Goal: Task Accomplishment & Management: Manage account settings

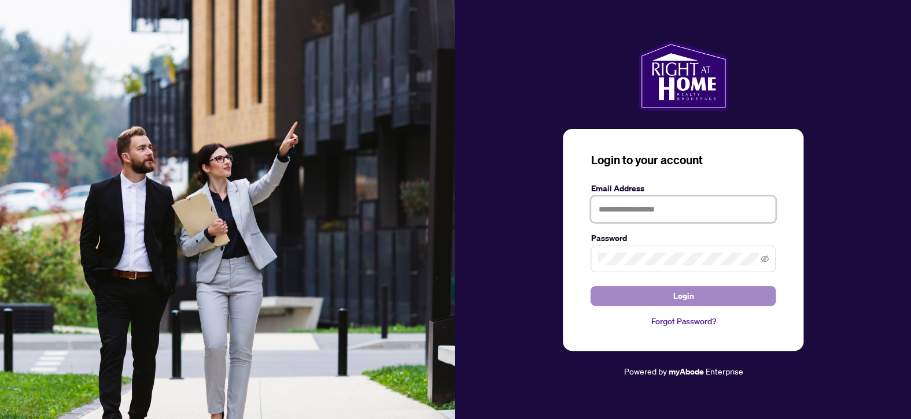
type input "**********"
click at [707, 294] on button "Login" at bounding box center [682, 296] width 185 height 20
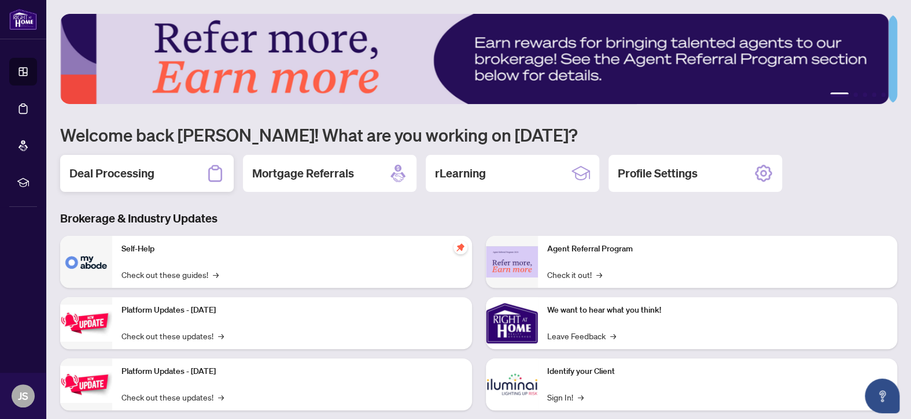
click at [142, 167] on h2 "Deal Processing" at bounding box center [111, 173] width 85 height 16
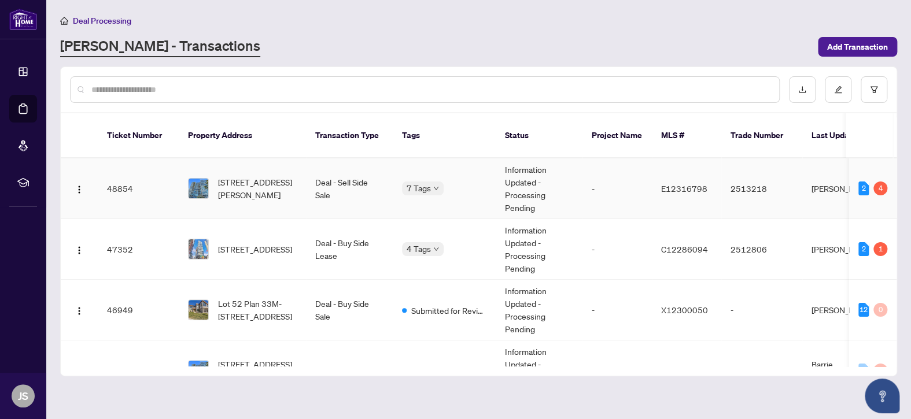
click at [499, 172] on td "Information Updated - Processing Pending" at bounding box center [538, 188] width 87 height 61
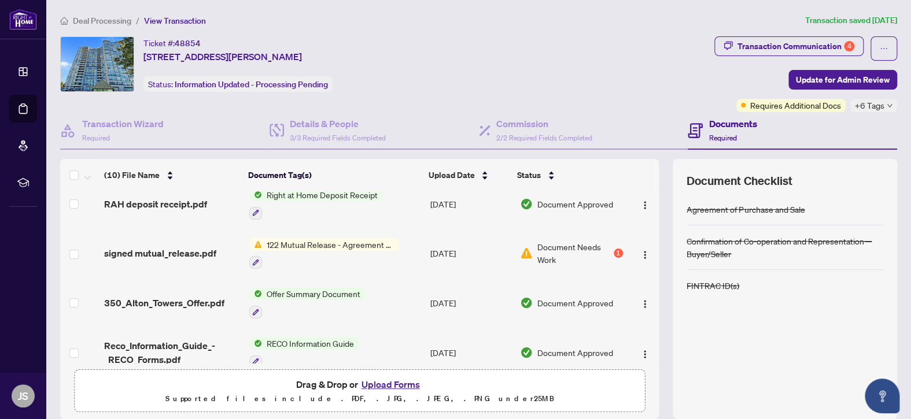
scroll to position [116, 0]
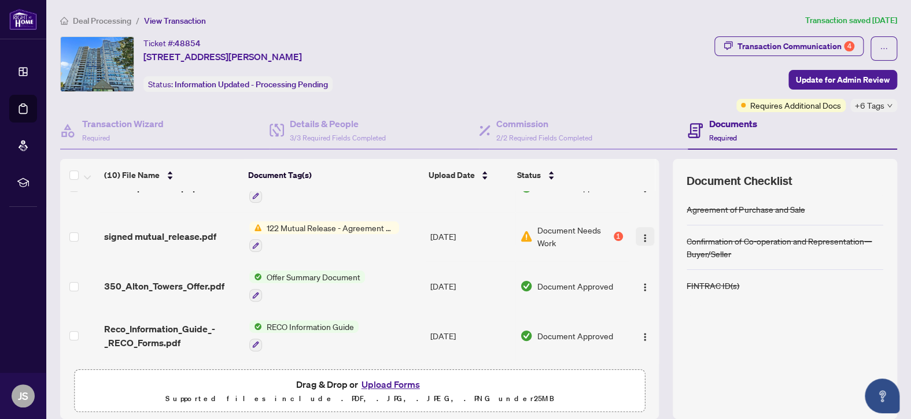
click at [640, 234] on img "button" at bounding box center [644, 238] width 9 height 9
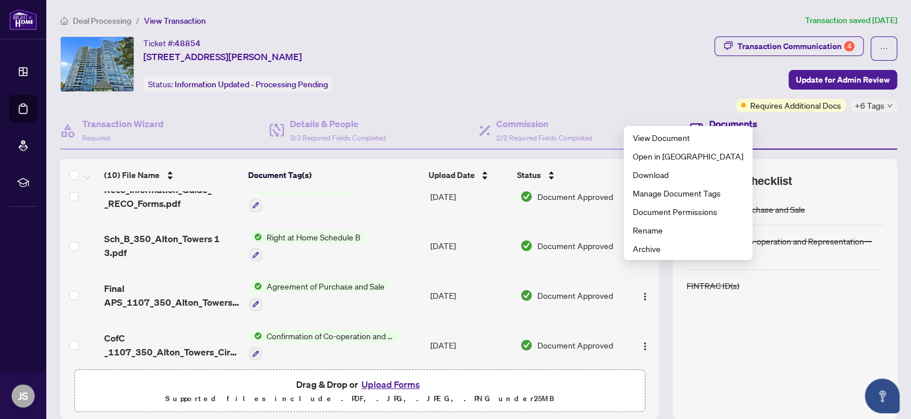
scroll to position [289, 0]
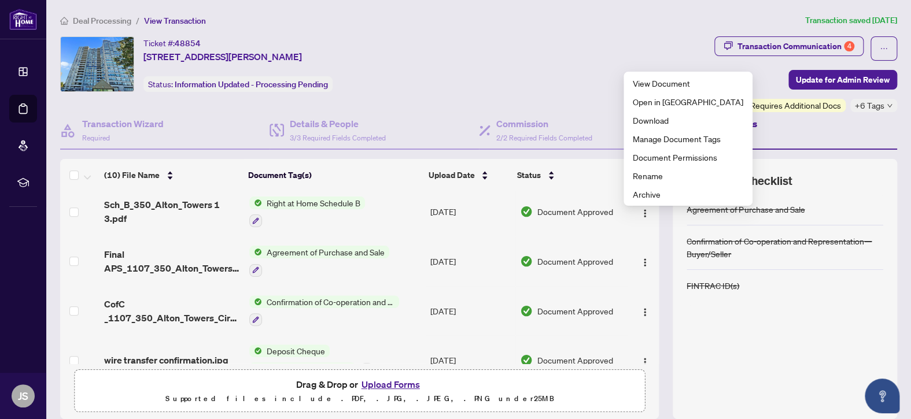
click at [386, 382] on button "Upload Forms" at bounding box center [390, 384] width 65 height 15
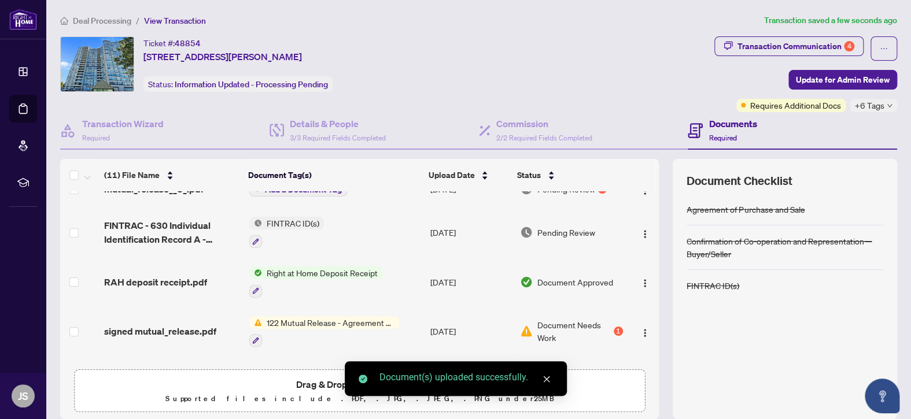
scroll to position [0, 0]
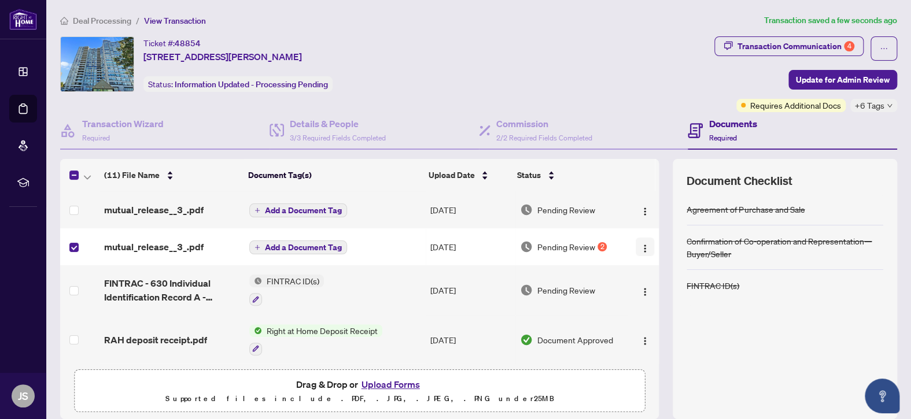
click at [640, 244] on img "button" at bounding box center [644, 248] width 9 height 9
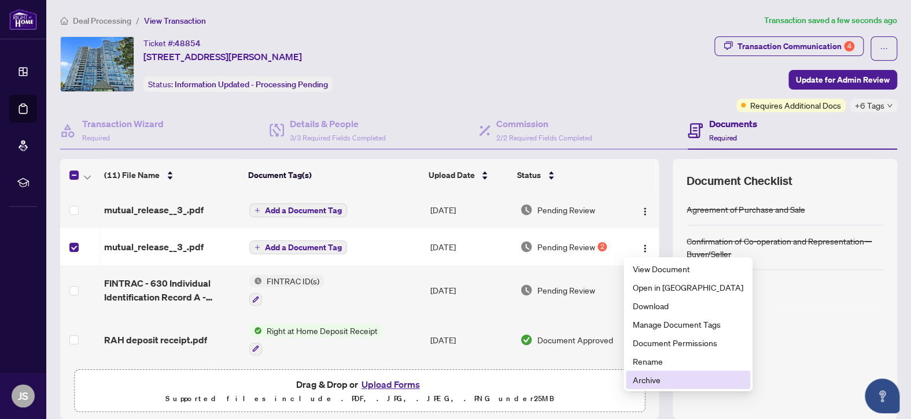
click at [653, 381] on span "Archive" at bounding box center [688, 379] width 110 height 13
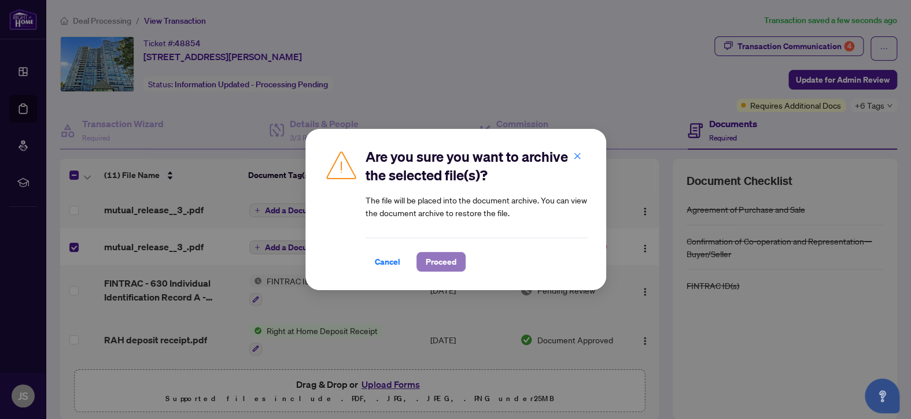
click at [441, 265] on span "Proceed" at bounding box center [441, 262] width 31 height 19
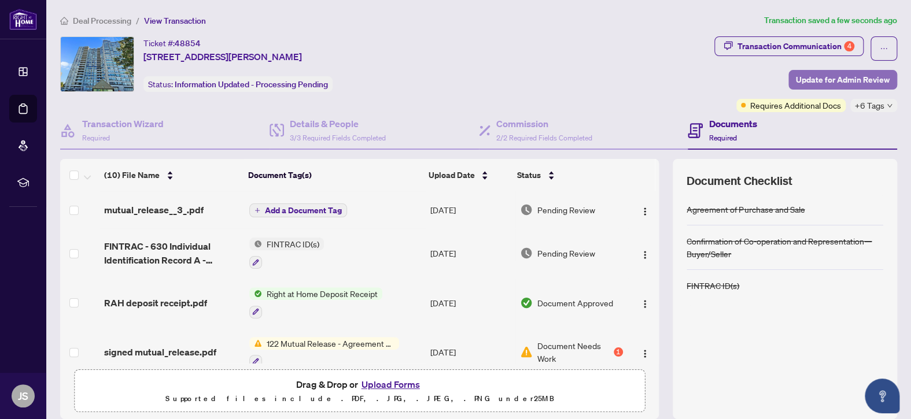
click at [850, 77] on span "Update for Admin Review" at bounding box center [843, 80] width 94 height 19
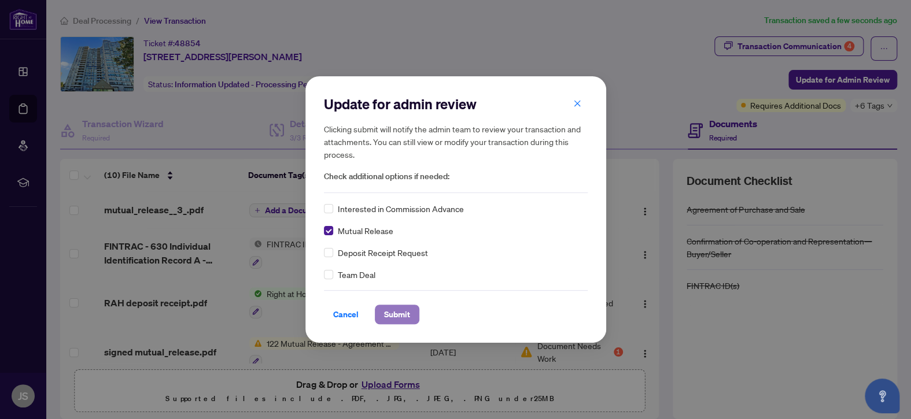
click at [399, 316] on span "Submit" at bounding box center [397, 314] width 26 height 19
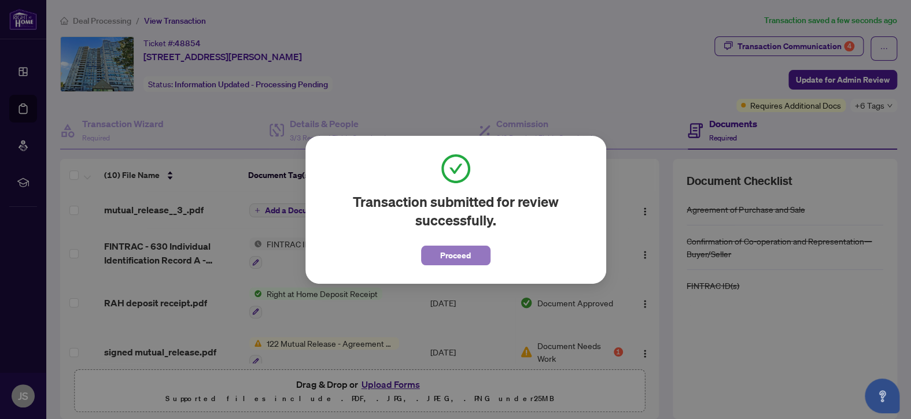
click at [458, 253] on span "Proceed" at bounding box center [455, 255] width 31 height 19
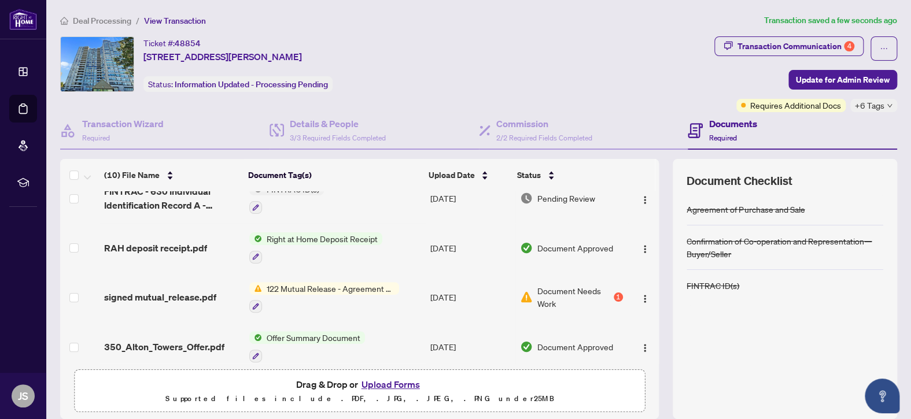
scroll to position [116, 0]
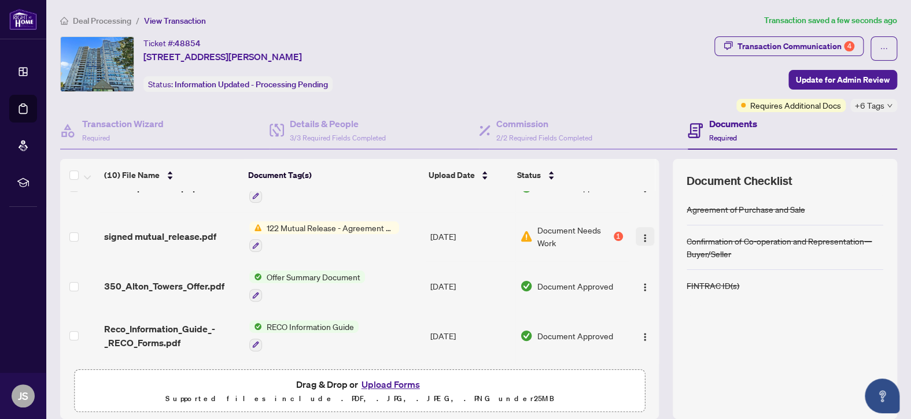
click at [640, 234] on img "button" at bounding box center [644, 238] width 9 height 9
click at [395, 114] on div "Details & People 3/3 Required Fields Completed" at bounding box center [373, 131] width 209 height 38
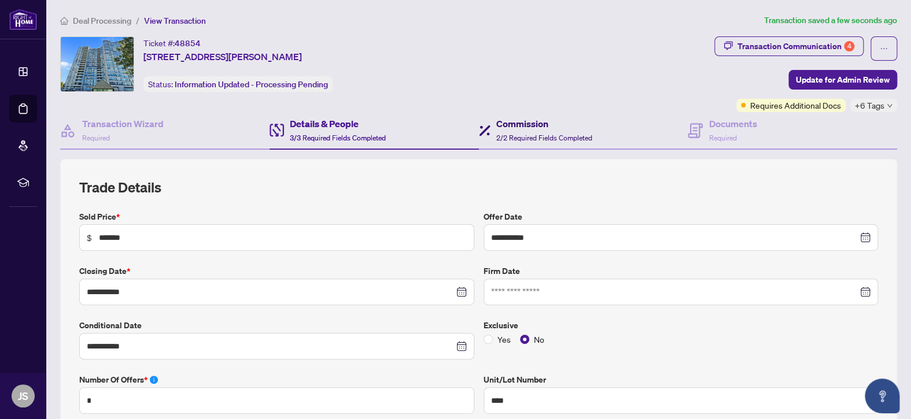
click at [535, 123] on h4 "Commission" at bounding box center [544, 124] width 96 height 14
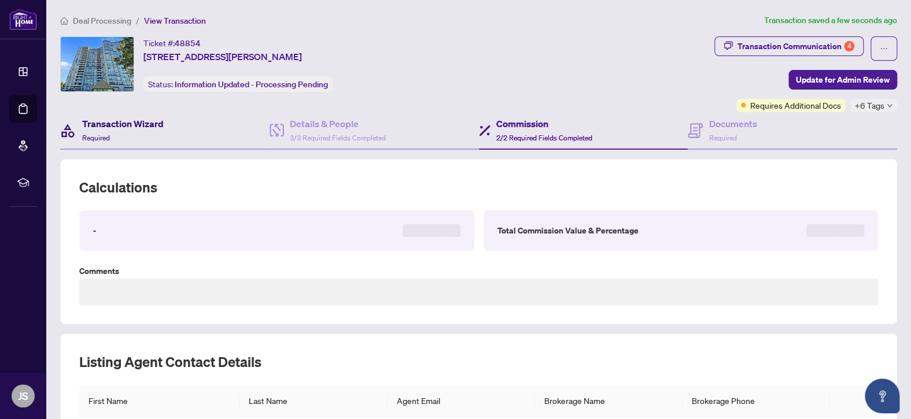
click at [100, 124] on h4 "Transaction Wizard" at bounding box center [123, 124] width 82 height 14
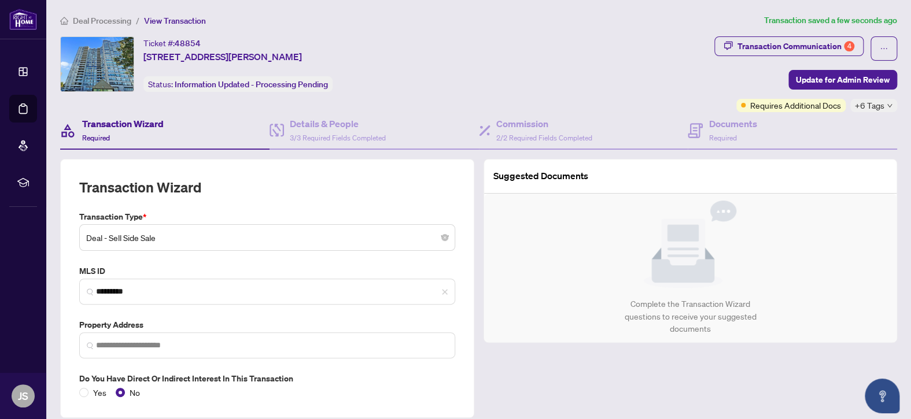
type input "**********"
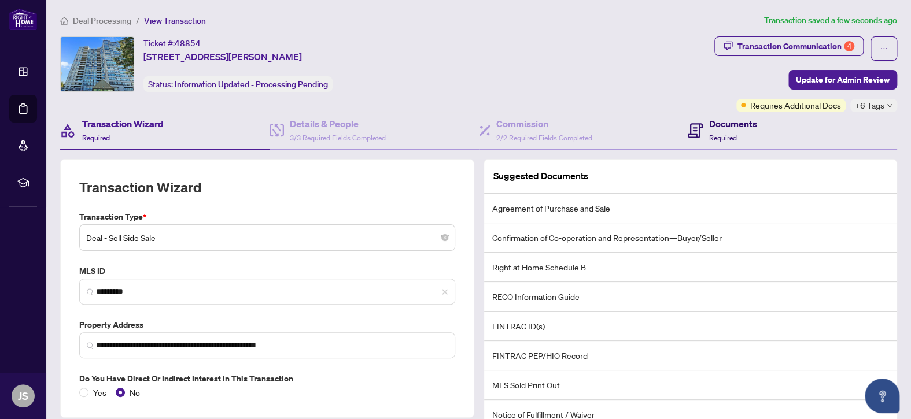
click at [720, 125] on h4 "Documents" at bounding box center [732, 124] width 48 height 14
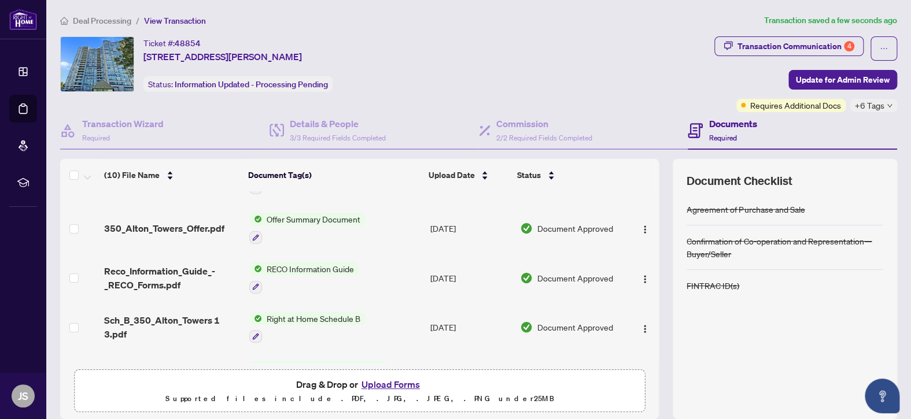
scroll to position [308, 0]
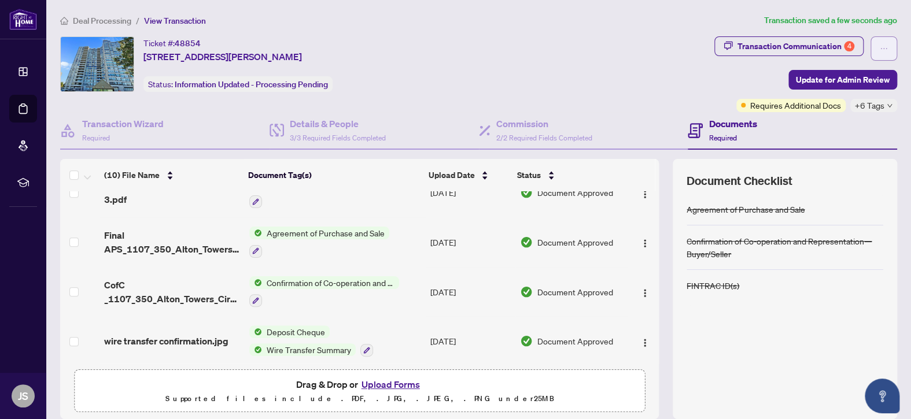
click at [879, 45] on icon "ellipsis" at bounding box center [883, 49] width 8 height 8
click at [839, 94] on span "Document Archive" at bounding box center [834, 92] width 88 height 13
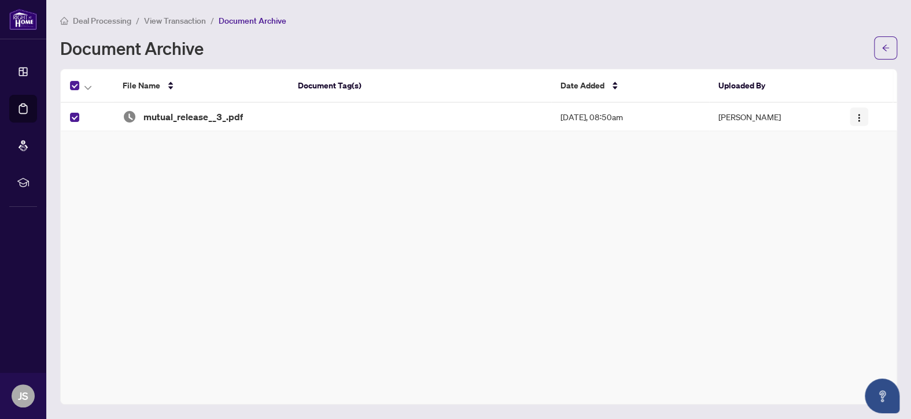
click at [856, 114] on img "button" at bounding box center [858, 117] width 9 height 9
click at [874, 143] on span "Restore File" at bounding box center [880, 138] width 43 height 13
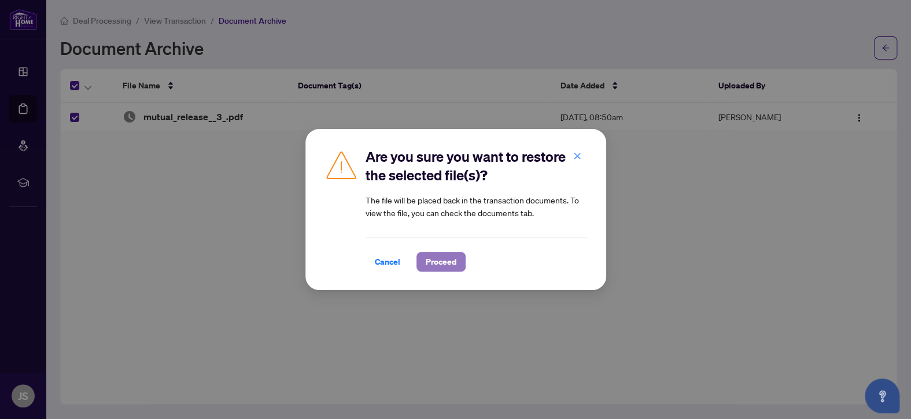
click at [441, 264] on span "Proceed" at bounding box center [441, 262] width 31 height 19
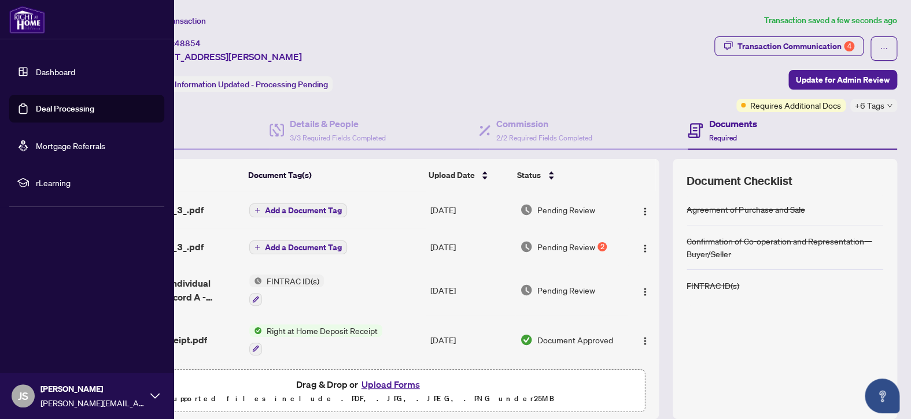
click at [54, 75] on link "Dashboard" at bounding box center [55, 71] width 39 height 10
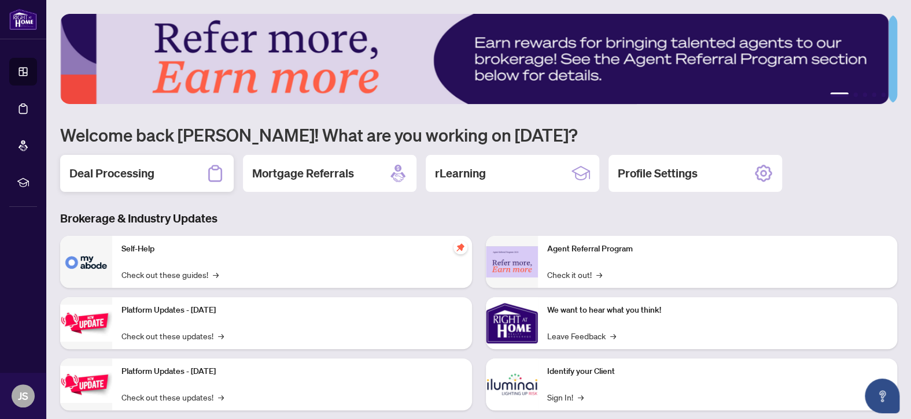
click at [142, 173] on h2 "Deal Processing" at bounding box center [111, 173] width 85 height 16
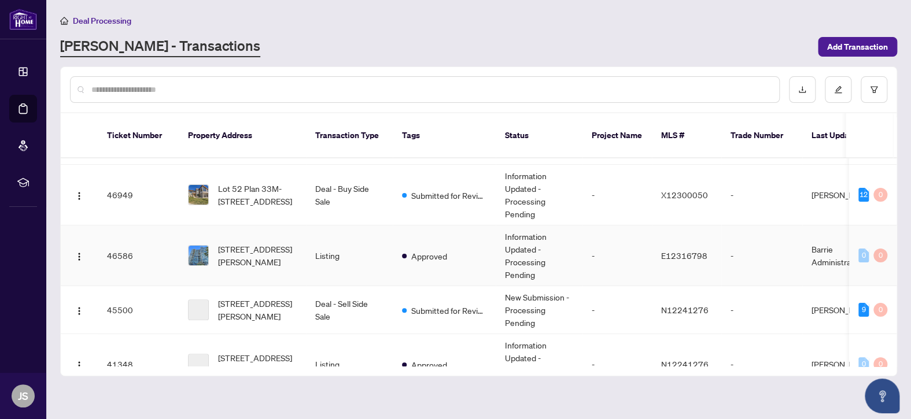
scroll to position [116, 0]
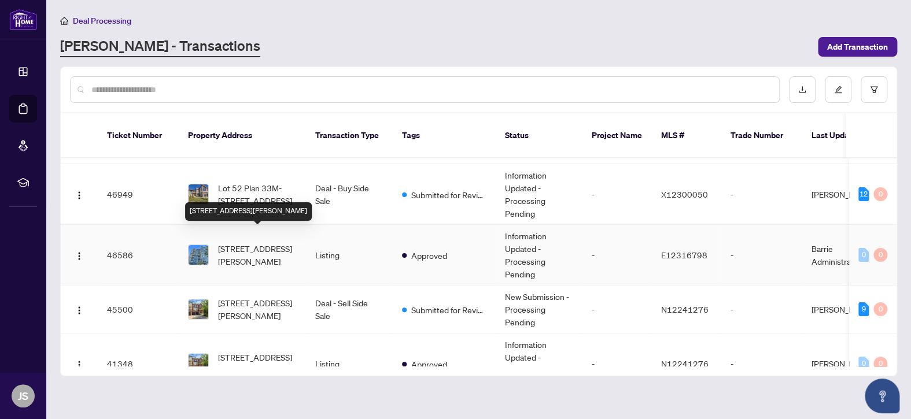
click at [238, 245] on span "[STREET_ADDRESS][PERSON_NAME]" at bounding box center [257, 254] width 79 height 25
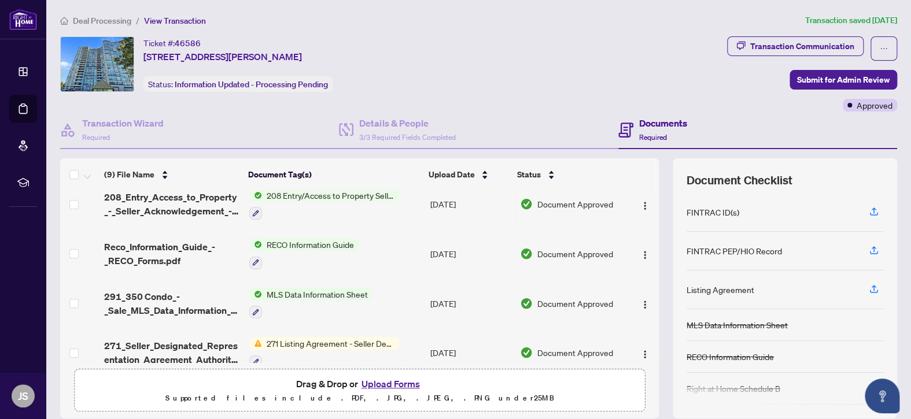
scroll to position [271, 0]
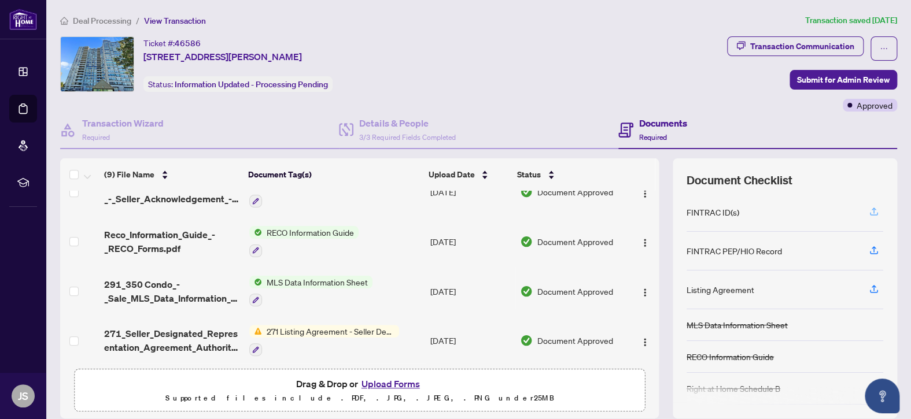
click at [871, 208] on icon "button" at bounding box center [873, 211] width 5 height 6
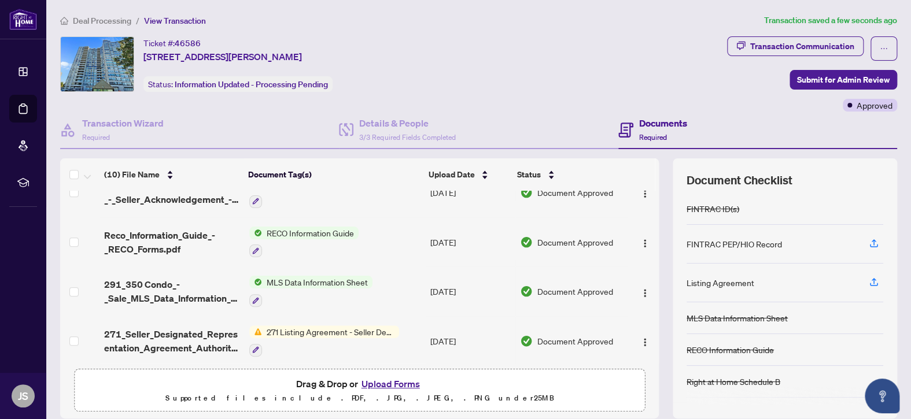
scroll to position [147, 0]
